Goal: Task Accomplishment & Management: Manage account settings

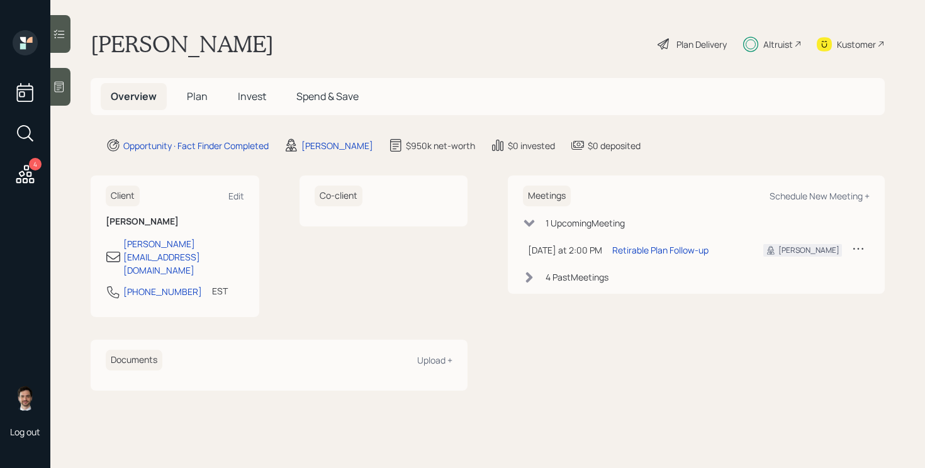
click at [188, 97] on span "Plan" at bounding box center [197, 96] width 21 height 14
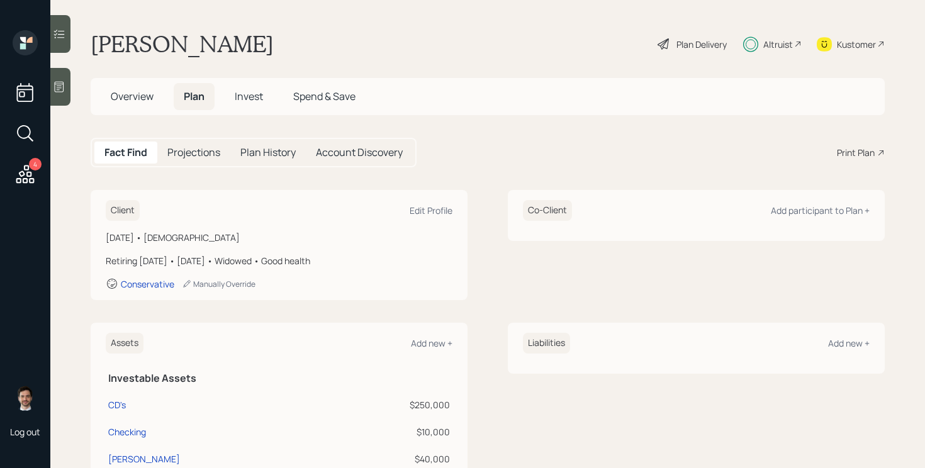
click at [694, 43] on div "Plan Delivery" at bounding box center [702, 44] width 50 height 13
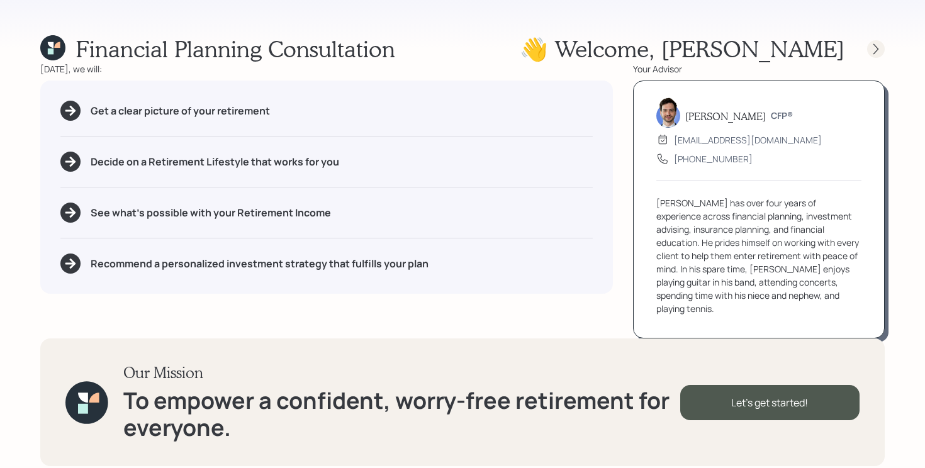
click at [878, 54] on icon at bounding box center [876, 49] width 13 height 13
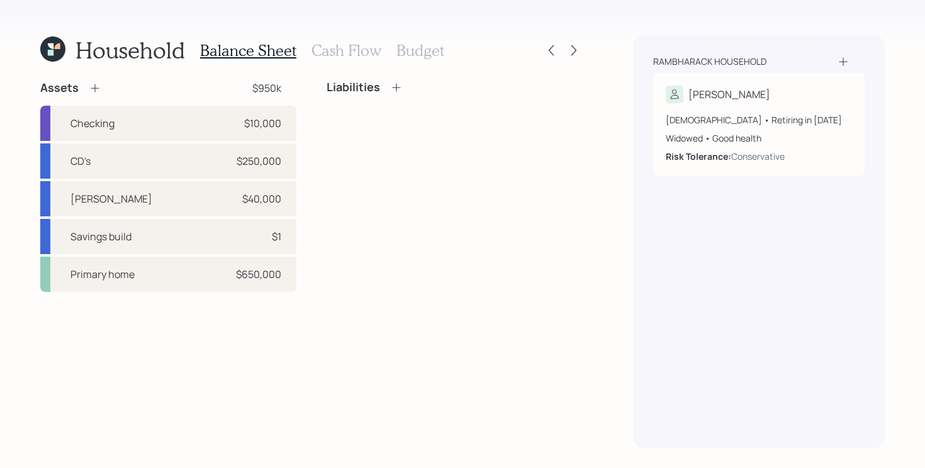
click at [584, 53] on div "Household Balance Sheet Cash Flow Budget Assets $950k Checking $10,000 CD's $25…" at bounding box center [462, 234] width 925 height 468
click at [571, 53] on icon at bounding box center [574, 50] width 13 height 13
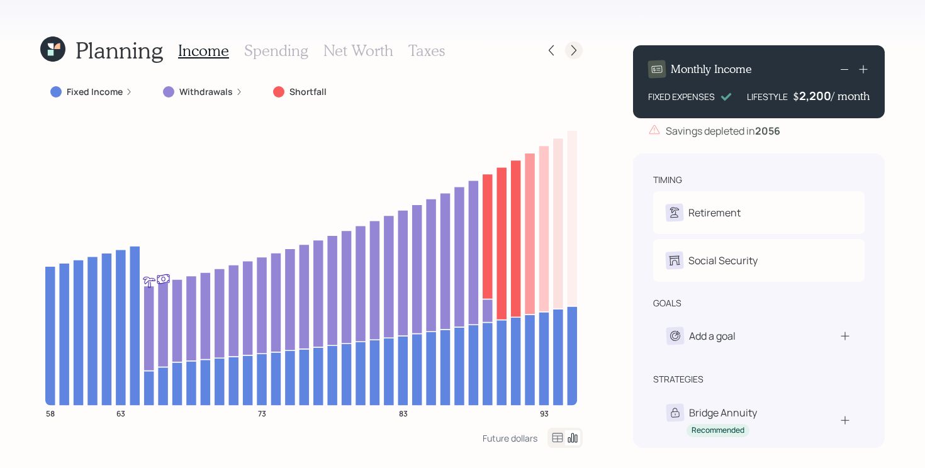
click at [572, 53] on icon at bounding box center [574, 50] width 13 height 13
